Goal: Communication & Community: Ask a question

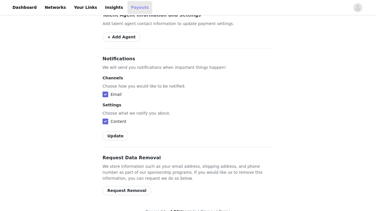
click at [128, 13] on link "Payouts" at bounding box center [140, 7] width 25 height 13
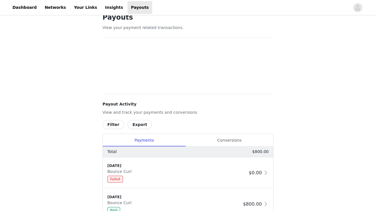
scroll to position [12, 0]
click at [103, 2] on link "Insights" at bounding box center [114, 7] width 25 height 13
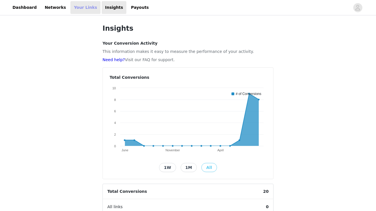
click at [83, 7] on link "Your Links" at bounding box center [85, 7] width 30 height 13
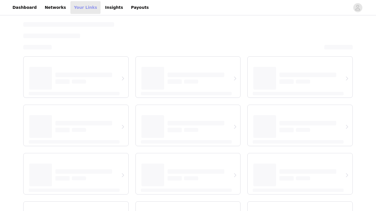
select select "12"
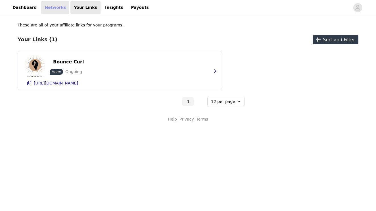
click at [49, 11] on link "Networks" at bounding box center [55, 7] width 28 height 13
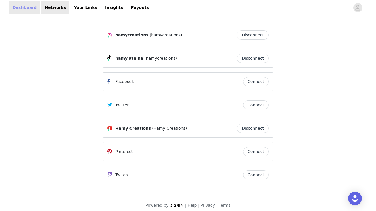
click at [25, 9] on link "Dashboard" at bounding box center [24, 7] width 31 height 13
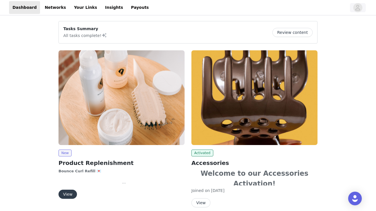
click at [357, 8] on icon "avatar" at bounding box center [357, 7] width 5 height 9
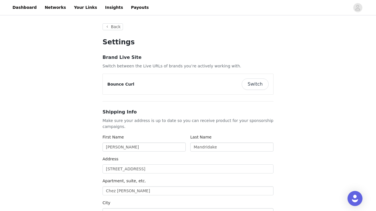
click at [353, 196] on img "Open Intercom Messenger" at bounding box center [355, 198] width 7 height 7
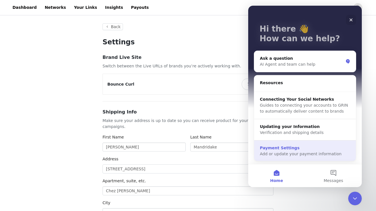
scroll to position [22, 0]
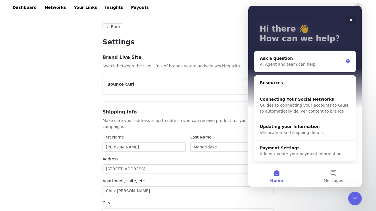
click at [351, 16] on div "Close" at bounding box center [351, 20] width 10 height 10
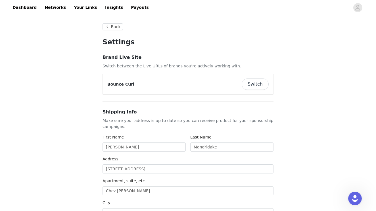
click at [117, 26] on button "Back" at bounding box center [113, 26] width 20 height 7
click at [117, 30] on button "Back" at bounding box center [113, 26] width 20 height 7
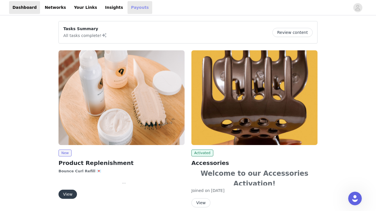
click at [128, 9] on link "Payouts" at bounding box center [140, 7] width 25 height 13
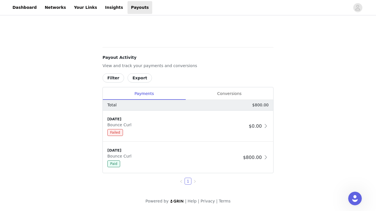
scroll to position [243, 0]
click at [162, 121] on div "[DATE]" at bounding box center [176, 119] width 139 height 6
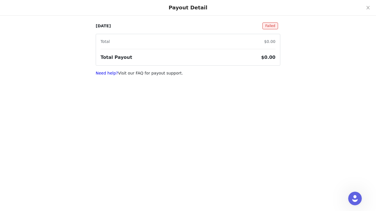
scroll to position [0, 0]
click at [370, 6] on icon "icon: close" at bounding box center [368, 7] width 5 height 5
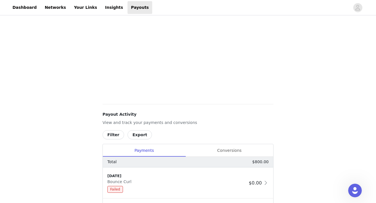
scroll to position [98, 0]
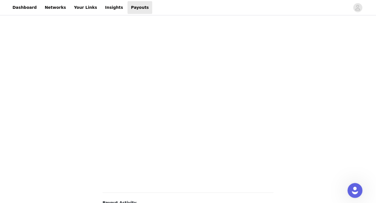
click at [357, 190] on icon "Open Intercom Messenger" at bounding box center [354, 189] width 9 height 9
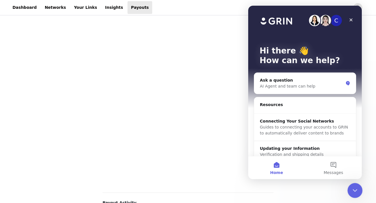
scroll to position [0, 0]
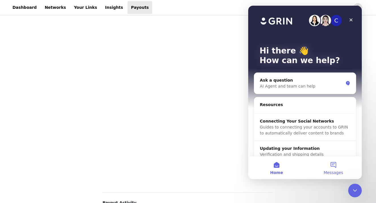
click at [338, 175] on button "Messages" at bounding box center [333, 167] width 57 height 23
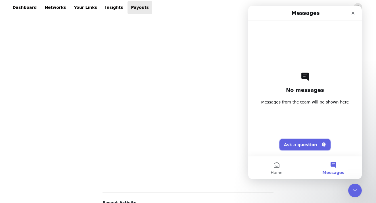
click at [313, 141] on button "Ask a question" at bounding box center [305, 144] width 51 height 11
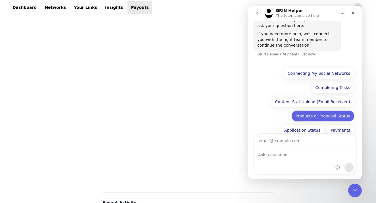
scroll to position [27, 0]
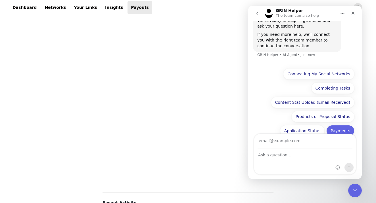
click at [337, 125] on button "Payments" at bounding box center [341, 130] width 28 height 11
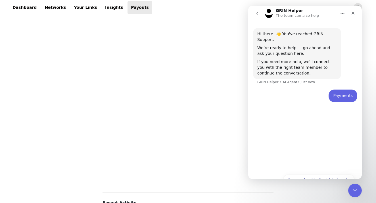
scroll to position [0, 0]
type input "h"
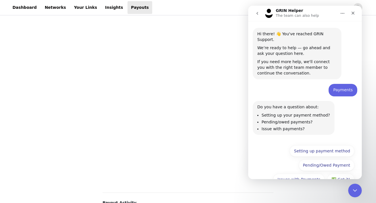
scroll to position [22, 0]
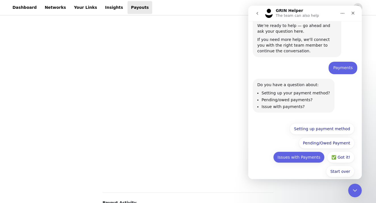
click at [286, 153] on button "Issues with Payments" at bounding box center [298, 156] width 51 height 11
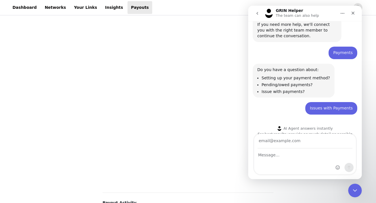
scroll to position [38, 0]
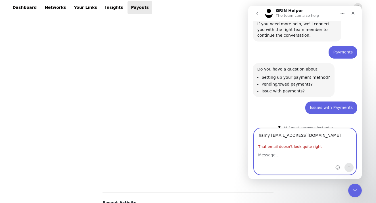
click at [289, 157] on textarea "Message…" at bounding box center [305, 154] width 102 height 10
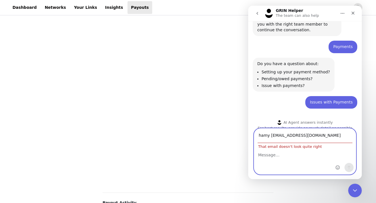
click at [270, 135] on input "hamy [EMAIL_ADDRESS][DOMAIN_NAME]" at bounding box center [305, 135] width 95 height 14
type input "[EMAIL_ADDRESS][DOMAIN_NAME]"
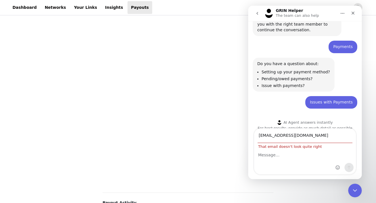
click at [281, 160] on div "Intercom messenger" at bounding box center [305, 162] width 102 height 26
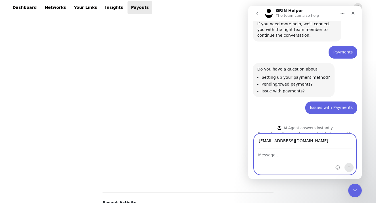
click at [278, 153] on textarea "Message…" at bounding box center [305, 154] width 102 height 10
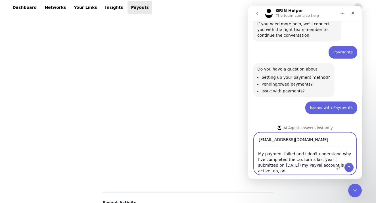
scroll to position [39, 0]
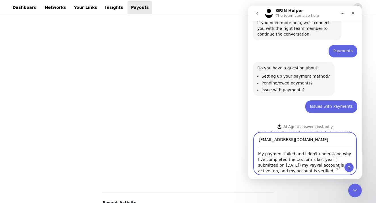
type textarea "My payment failed and i don't understand why. I've completed the tax forms last…"
click at [348, 165] on icon "Send a message…" at bounding box center [349, 167] width 5 height 5
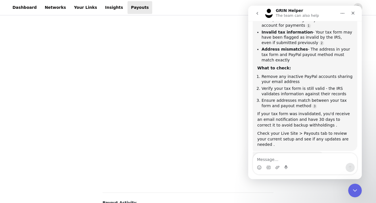
scroll to position [215, 0]
type textarea "how can i know if my PayPal account is inactive"
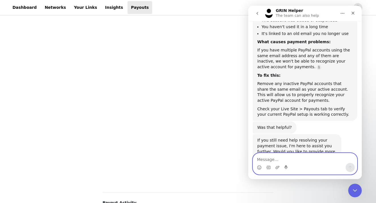
scroll to position [0, 0]
type textarea "should I submit a new tax form every year ?"
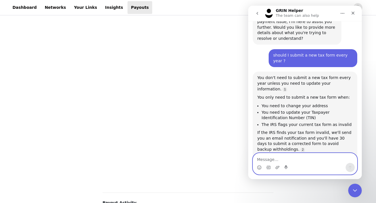
scroll to position [565, 0]
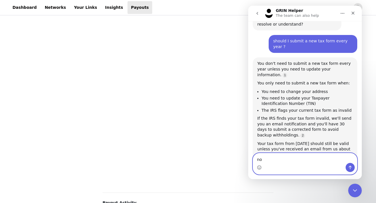
type textarea "n"
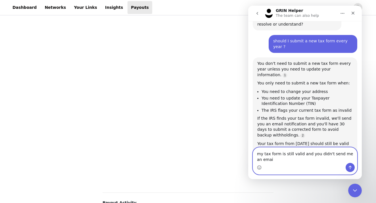
scroll to position [571, 0]
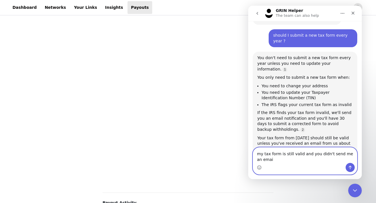
type textarea "my tax form is still valid and you didn't send me an email"
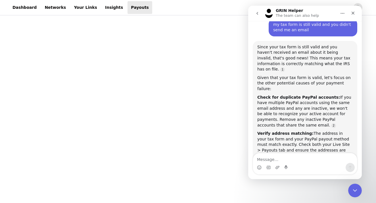
scroll to position [0, 0]
click at [76, 73] on div "Payouts View your payment related transactions. Payout Activity View and track …" at bounding box center [188, 158] width 376 height 478
click at [83, 151] on div "Payouts View your payment related transactions. Payout Activity View and track …" at bounding box center [188, 158] width 376 height 478
click at [107, 9] on link "Insights" at bounding box center [114, 7] width 25 height 13
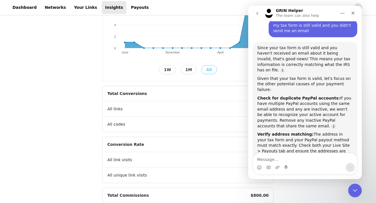
click at [49, 137] on div "Insights Your Conversion Activity This information makes it easy to measure the…" at bounding box center [188, 90] width 376 height 342
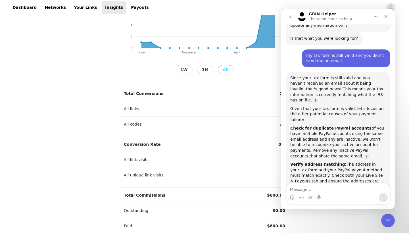
click at [83, 162] on div "Insights Your Conversion Activity This information makes it easy to measure the…" at bounding box center [204, 90] width 409 height 342
click at [52, 8] on link "Networks" at bounding box center [55, 7] width 28 height 13
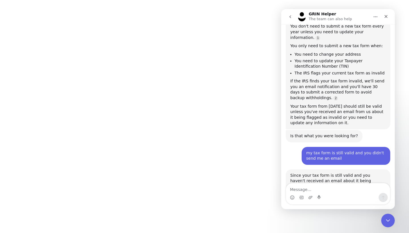
scroll to position [704, 0]
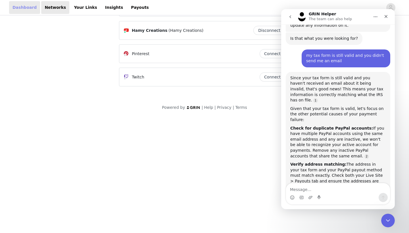
click at [25, 9] on link "Dashboard" at bounding box center [24, 7] width 31 height 13
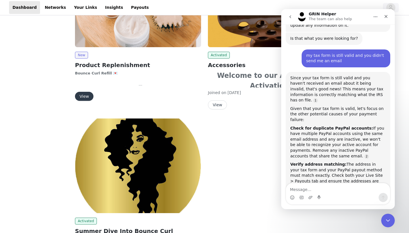
click at [376, 8] on icon "avatar" at bounding box center [390, 7] width 5 height 9
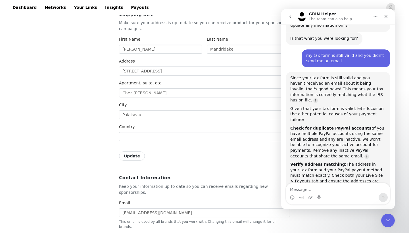
type input "+33 ([GEOGRAPHIC_DATA])"
click at [322, 190] on textarea "Message…" at bounding box center [338, 188] width 104 height 10
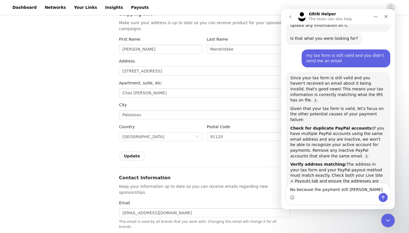
type textarea "No because the payment still failed"
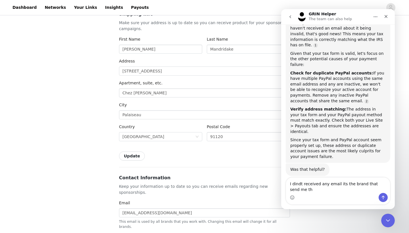
scroll to position [765, 0]
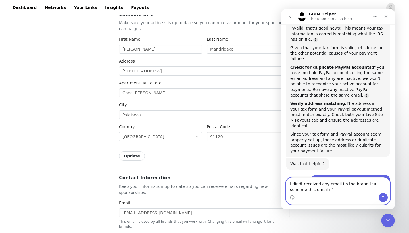
paste textarea "It was a pleasure working with you. I want to follow up and confirm if your pay…"
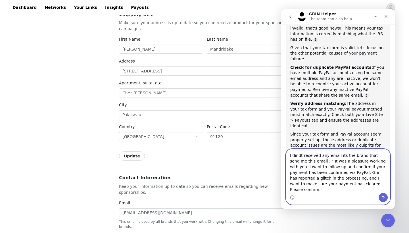
scroll to position [788, 0]
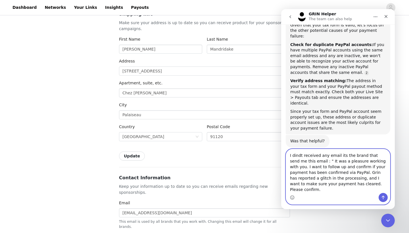
type textarea "I dindt received any email its the brand that send me this email : " It was a p…"
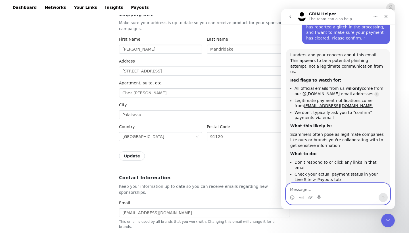
scroll to position [1002, 0]
type textarea "T"
type textarea "yes"
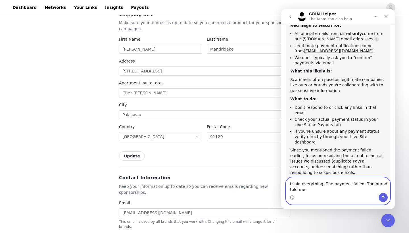
scroll to position [1062, 0]
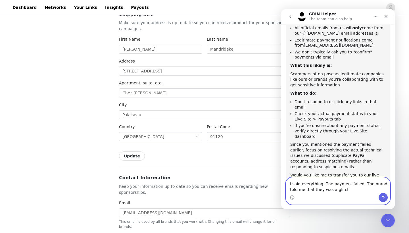
click at [314, 190] on textarea "I said everything. The payment failed. The brand told me that they was a glitch" at bounding box center [338, 185] width 104 height 15
type textarea "I said everything. The payment failed. The brand told me that there was a glitch"
click at [346, 187] on textarea "I said everything. The payment failed. The brand told me that there was a glitch" at bounding box center [338, 185] width 104 height 15
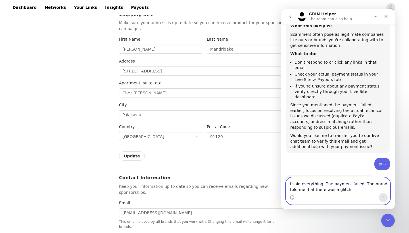
scroll to position [1106, 0]
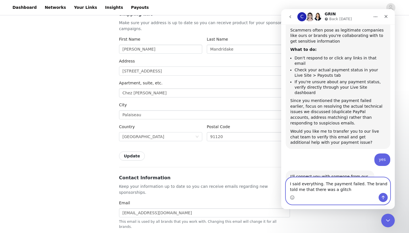
click at [338, 191] on textarea "I said everything. The payment failed. The brand told me that there was a glitch" at bounding box center [338, 185] width 104 height 15
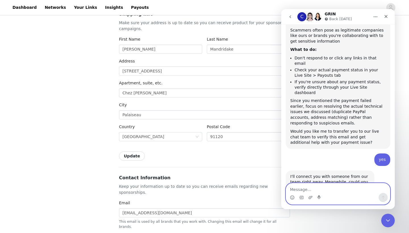
scroll to position [1101, 0]
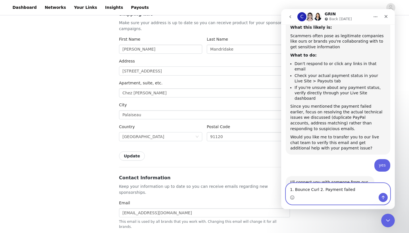
type textarea "1. Bounce Curl 2. Payment failed"
click at [376, 201] on button "Send a message…" at bounding box center [383, 197] width 9 height 9
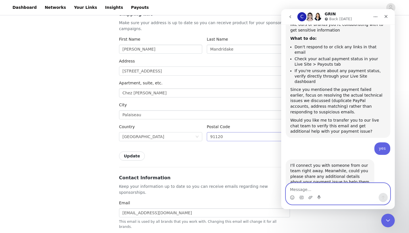
scroll to position [0, 0]
click at [98, 137] on div "Back Settings Brand Live Site Switch between the Live URLs of brands you’re act…" at bounding box center [204, 208] width 409 height 578
click at [376, 211] on div "Close Intercom Messenger" at bounding box center [388, 220] width 14 height 14
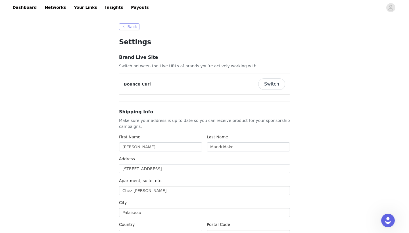
click at [121, 27] on button "Back" at bounding box center [129, 26] width 20 height 7
click at [133, 26] on button "Back" at bounding box center [129, 26] width 20 height 7
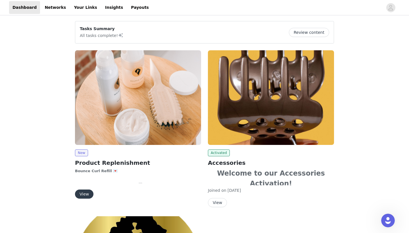
click at [86, 192] on button "View" at bounding box center [84, 194] width 18 height 9
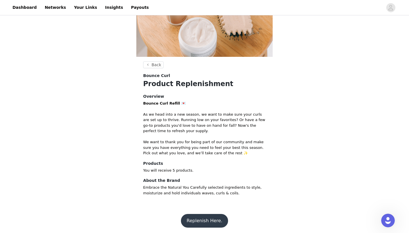
scroll to position [62, 0]
click at [192, 211] on button "Replenish Here." at bounding box center [204, 221] width 47 height 14
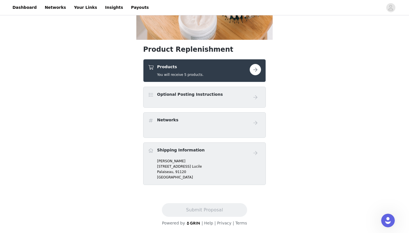
scroll to position [80, 0]
click at [252, 72] on button "button" at bounding box center [255, 69] width 11 height 11
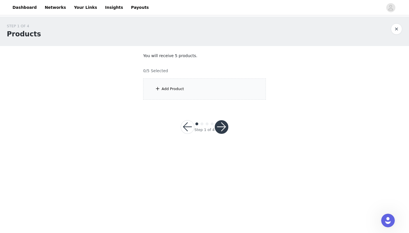
click at [184, 82] on div "Add Product" at bounding box center [204, 88] width 123 height 21
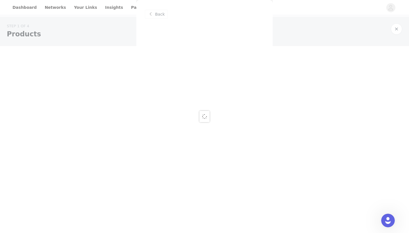
click at [174, 93] on div at bounding box center [204, 116] width 409 height 233
click at [162, 13] on div at bounding box center [204, 116] width 409 height 233
click at [376, 31] on div at bounding box center [204, 116] width 409 height 233
click at [376, 26] on div at bounding box center [204, 116] width 409 height 233
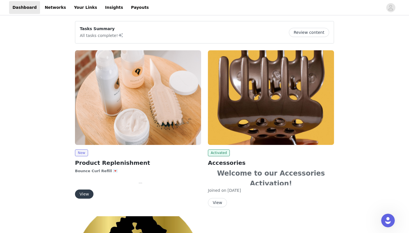
click at [86, 195] on button "View" at bounding box center [84, 194] width 18 height 9
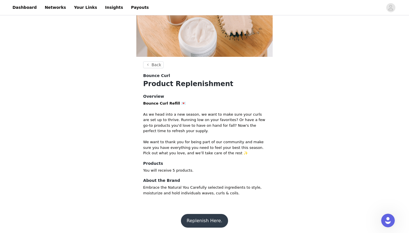
scroll to position [62, 0]
click at [194, 211] on button "Replenish Here." at bounding box center [204, 221] width 47 height 14
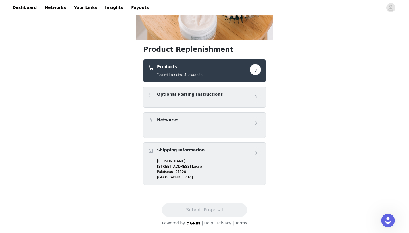
scroll to position [80, 0]
click at [257, 70] on button "button" at bounding box center [255, 69] width 11 height 11
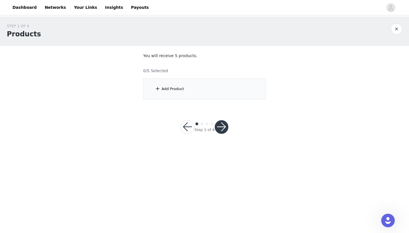
click at [184, 94] on div "Add Product" at bounding box center [204, 88] width 123 height 21
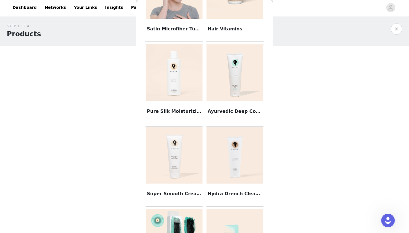
scroll to position [234, 0]
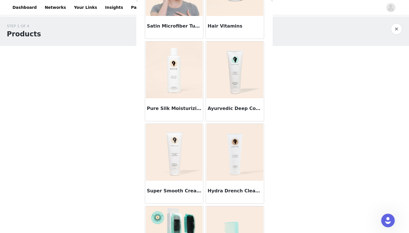
click at [236, 103] on div "Ayurvedic Deep Conditioner" at bounding box center [235, 109] width 58 height 23
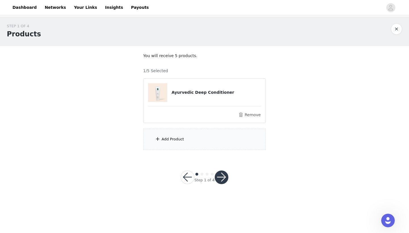
click at [195, 140] on div "Add Product" at bounding box center [204, 139] width 123 height 21
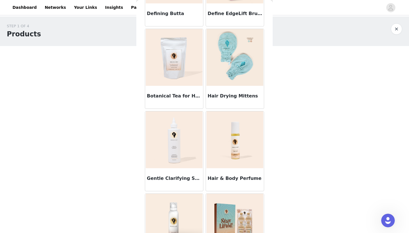
scroll to position [710, 0]
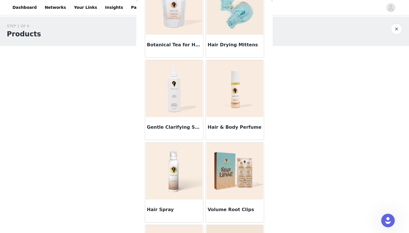
click at [187, 123] on div "Gentle Clarifying Shampoo" at bounding box center [174, 128] width 58 height 23
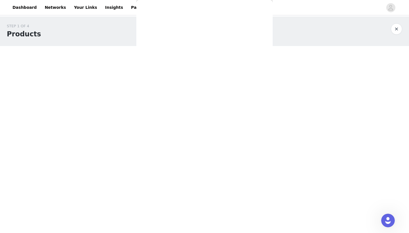
scroll to position [229, 0]
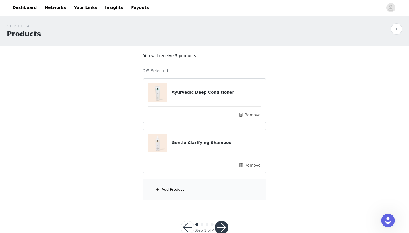
click at [188, 188] on div "Add Product" at bounding box center [204, 189] width 123 height 21
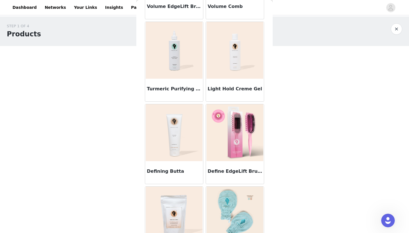
scroll to position [500, 0]
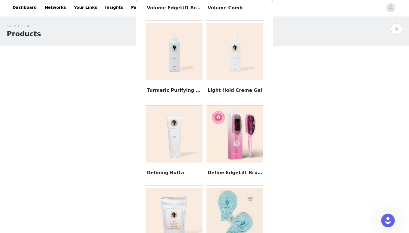
click at [376, 31] on button "button" at bounding box center [396, 28] width 11 height 11
